Goal: Information Seeking & Learning: Learn about a topic

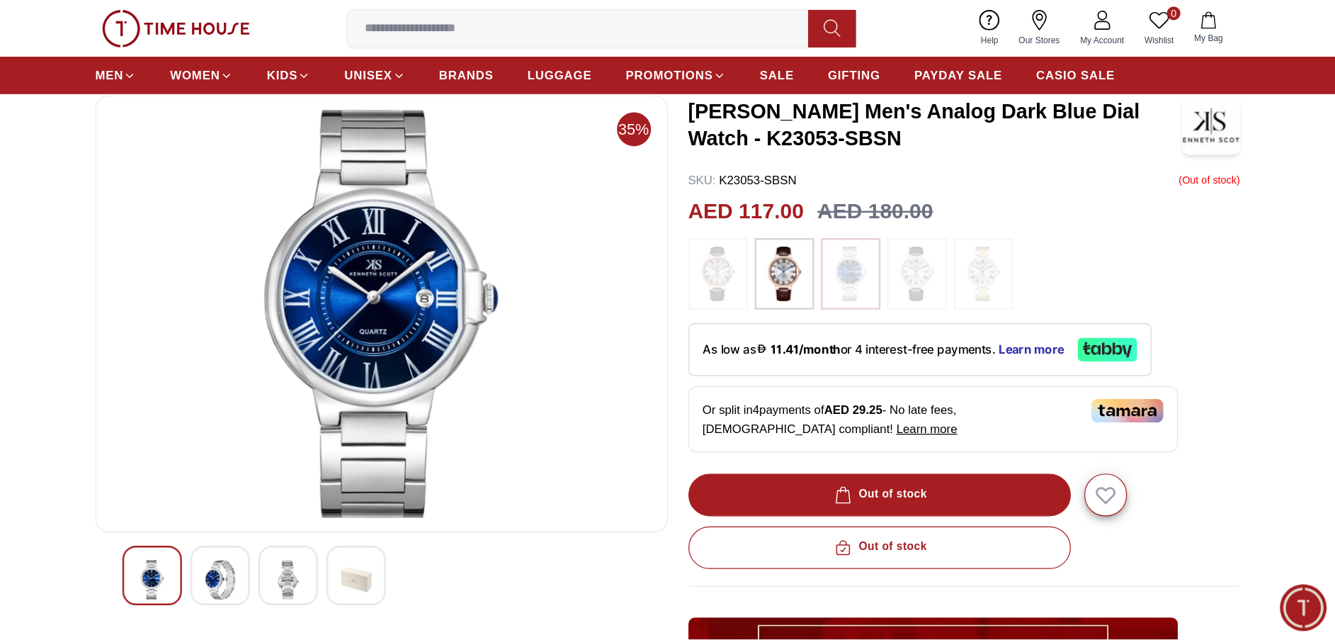
scroll to position [76, 0]
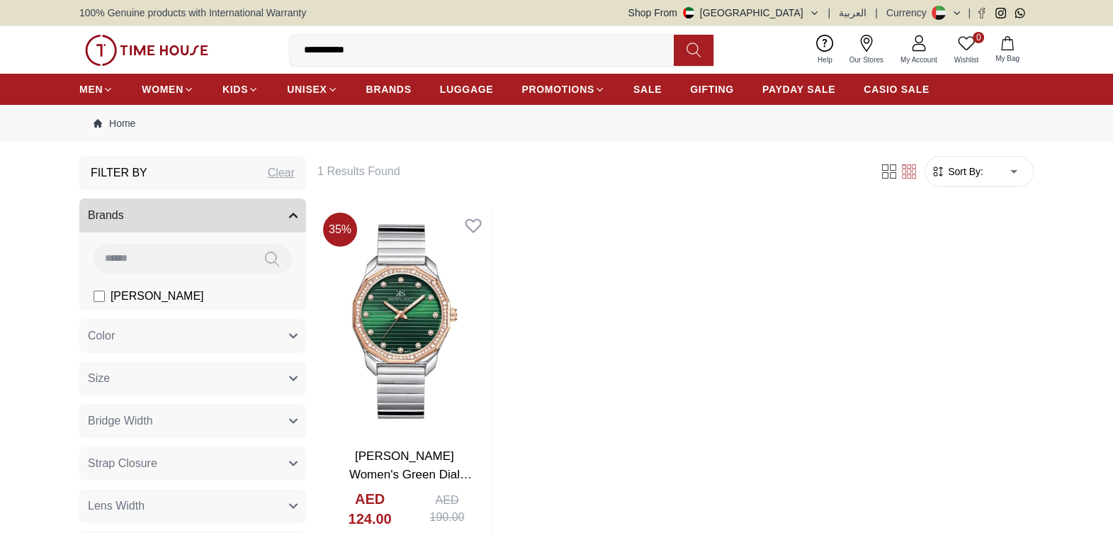
click at [445, 297] on img at bounding box center [404, 321] width 174 height 229
